Goal: Check status: Check status

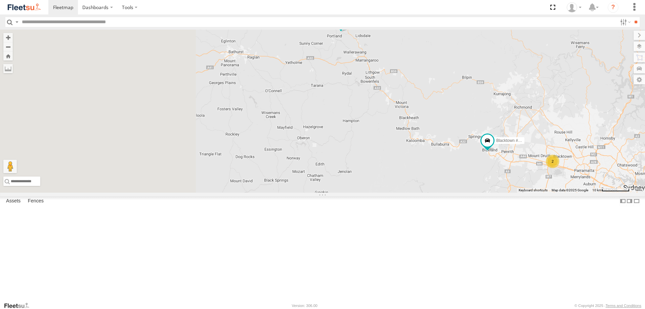
drag, startPoint x: 253, startPoint y: 90, endPoint x: 430, endPoint y: 100, distance: 177.9
click at [430, 100] on div "Brookvale (T10 - Gary) Rural (T08 - Matt) Blacktown #1 (T09 - Brian) Revesby (T…" at bounding box center [322, 111] width 645 height 163
click at [347, 27] on span at bounding box center [341, 21] width 12 height 12
click at [333, 24] on label at bounding box center [326, 21] width 13 height 5
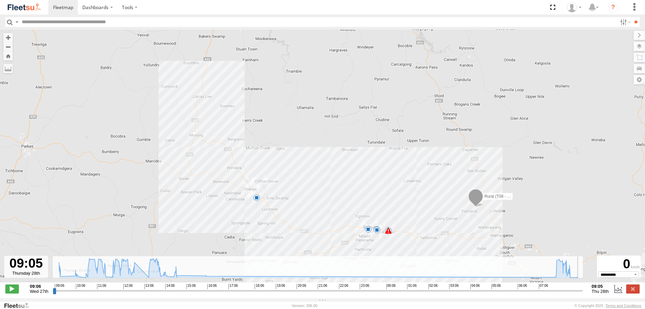
drag, startPoint x: 55, startPoint y: 293, endPoint x: 595, endPoint y: 278, distance: 539.8
type input "**********"
click at [583, 287] on input "range" at bounding box center [318, 290] width 530 height 6
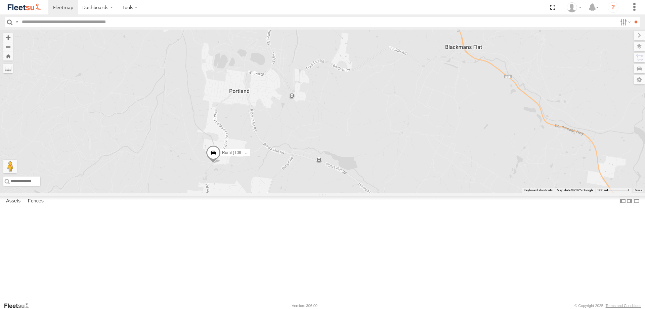
drag, startPoint x: 256, startPoint y: 64, endPoint x: 305, endPoint y: 189, distance: 134.9
click at [305, 189] on div "Brookvale (T10 - [PERSON_NAME]) Rural (T08 - [PERSON_NAME]) Blacktown #1 (T09 -…" at bounding box center [322, 111] width 645 height 163
click at [221, 163] on span at bounding box center [213, 154] width 15 height 18
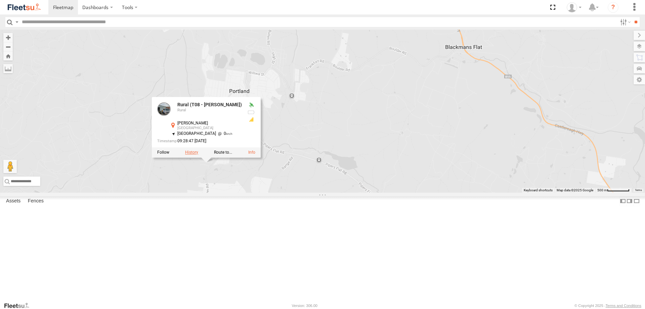
click at [198, 154] on label at bounding box center [191, 152] width 13 height 5
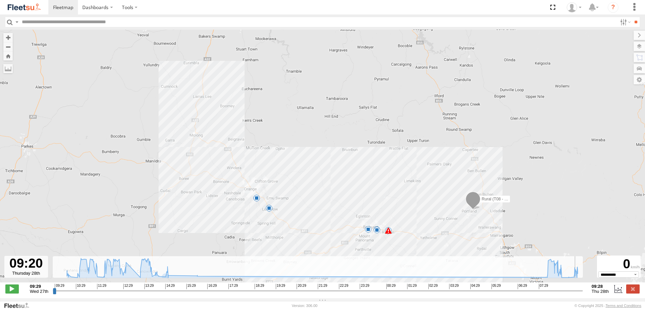
drag, startPoint x: 55, startPoint y: 293, endPoint x: 578, endPoint y: 292, distance: 523.1
type input "**********"
click at [578, 292] on input "range" at bounding box center [318, 290] width 530 height 6
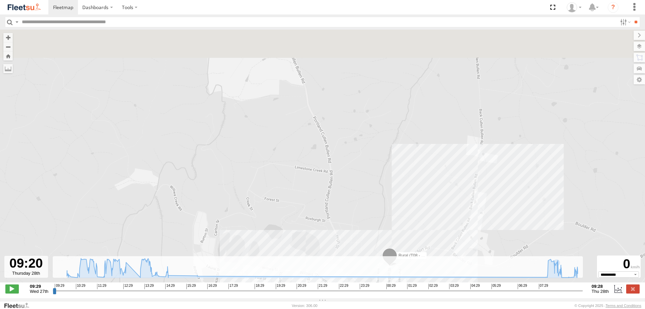
drag, startPoint x: 534, startPoint y: 69, endPoint x: 428, endPoint y: 217, distance: 181.9
click at [425, 223] on div "Rural (T08 - [PERSON_NAME]) 09:31 Wed 09:49 Wed 12:47 Wed 13:15 Wed 13:55 Wed 1…" at bounding box center [322, 160] width 645 height 260
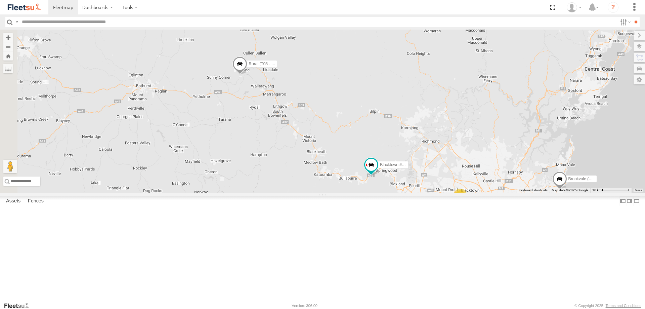
drag, startPoint x: 239, startPoint y: 88, endPoint x: 329, endPoint y: 142, distance: 104.7
click at [329, 142] on div "Brookvale (T10 - Gary) Rural (T08 - Matt) Blacktown #1 (T09 - Brian) 2 Revesby …" at bounding box center [322, 111] width 645 height 163
